Goal: Navigation & Orientation: Go to known website

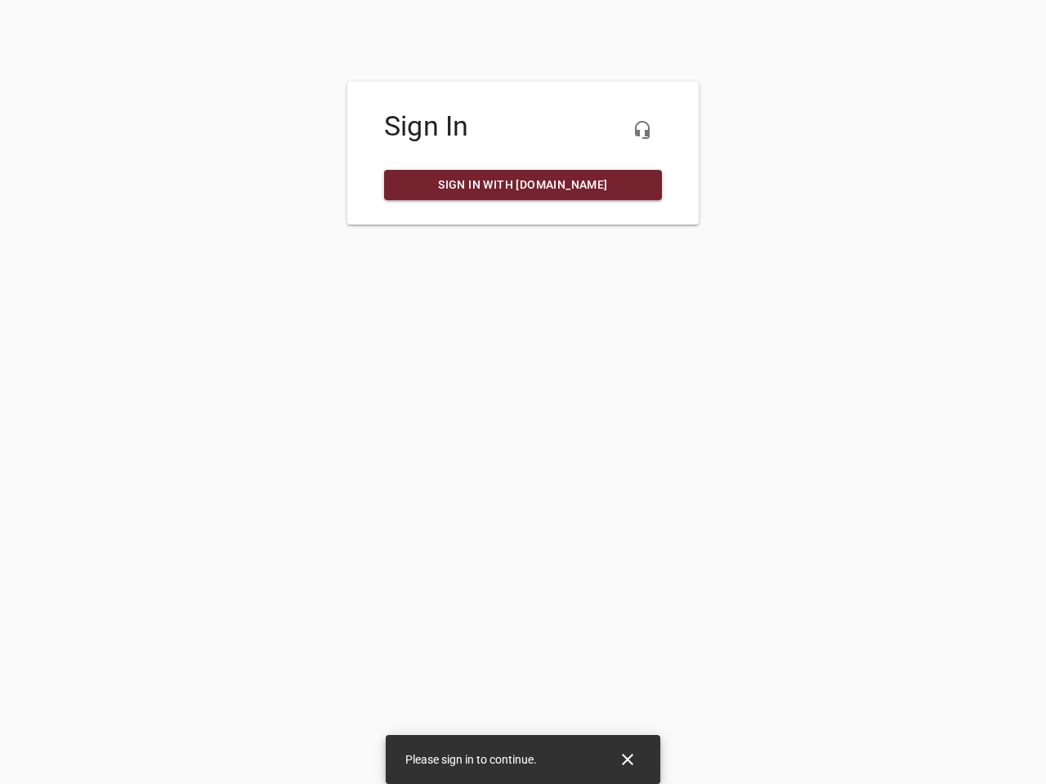
click at [642, 130] on icon "button" at bounding box center [642, 130] width 20 height 20
click at [627, 760] on icon "Close" at bounding box center [627, 759] width 11 height 11
click at [642, 130] on icon "button" at bounding box center [642, 130] width 20 height 20
click at [627, 760] on icon "Close" at bounding box center [627, 759] width 11 height 11
